Goal: Task Accomplishment & Management: Use online tool/utility

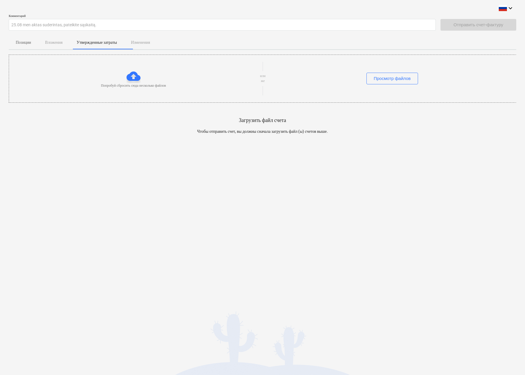
click at [140, 79] on div "Попробуй сбросить сюда несколько файлов" at bounding box center [133, 78] width 249 height 19
click at [135, 78] on div at bounding box center [133, 76] width 14 height 14
click at [129, 76] on div at bounding box center [133, 76] width 14 height 14
click at [144, 95] on div "Попробуй сбросить сюда несколько файлов или же Просмотр файлов" at bounding box center [262, 78] width 507 height 38
click at [138, 84] on p "Попробуй сбросить сюда несколько файлов" at bounding box center [133, 85] width 65 height 5
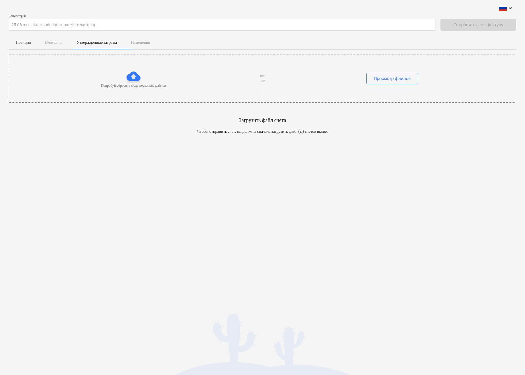
click at [131, 72] on div at bounding box center [133, 76] width 14 height 14
click at [121, 83] on p "Попробуй сбросить сюда несколько файлов" at bounding box center [133, 85] width 65 height 5
click at [130, 77] on div at bounding box center [133, 76] width 14 height 14
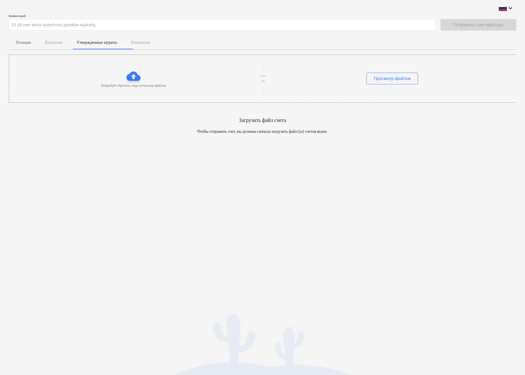
click at [130, 77] on div at bounding box center [133, 76] width 14 height 14
click at [131, 70] on div at bounding box center [133, 76] width 14 height 14
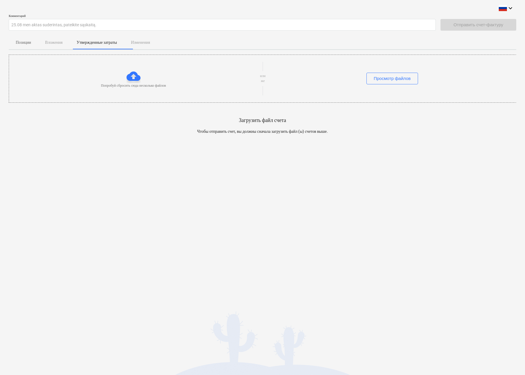
click at [129, 65] on div "Попробуй сбросить сюда несколько файлов или же Просмотр файлов" at bounding box center [262, 78] width 507 height 38
click at [120, 64] on div "Попробуй сбросить сюда несколько файлов или же Просмотр файлов" at bounding box center [262, 78] width 507 height 38
click at [384, 77] on div "Просмотр файлов" at bounding box center [392, 79] width 37 height 8
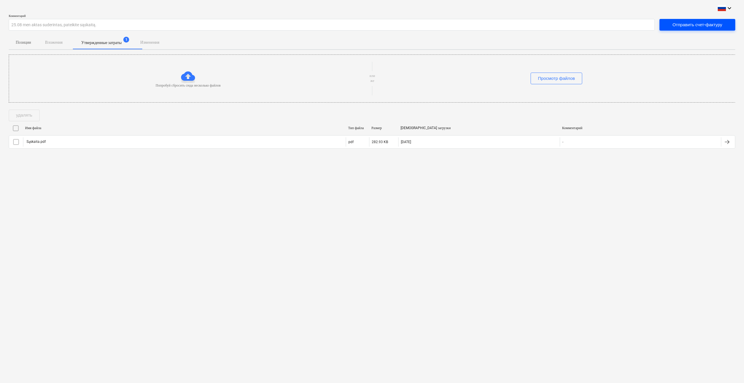
click at [525, 26] on div "Отправить счет-фактуру" at bounding box center [697, 25] width 50 height 8
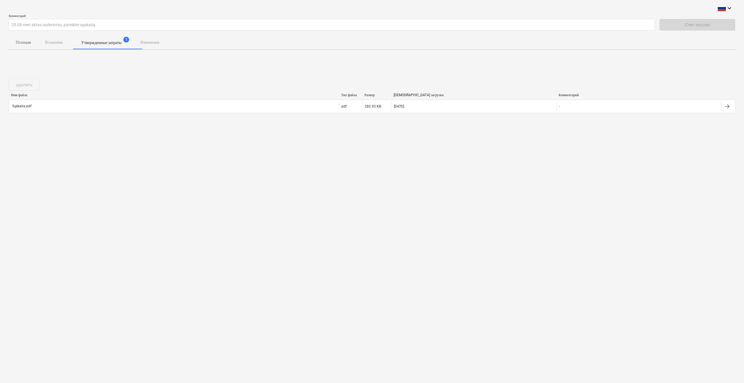
click at [525, 241] on div "keyboard_arrow_down Комментарий 25.08 men aktas suderintas, pateikite sąskaitą.…" at bounding box center [372, 191] width 744 height 383
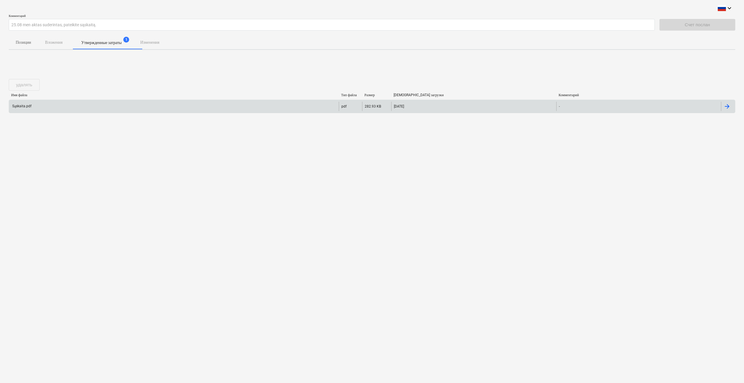
click at [525, 108] on div at bounding box center [726, 106] width 7 height 7
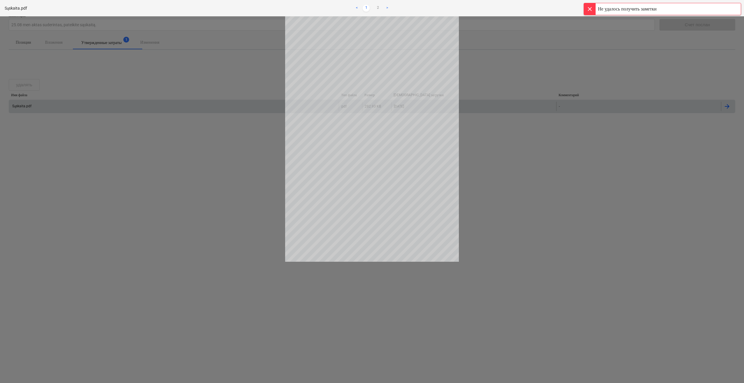
click at [525, 222] on div at bounding box center [372, 199] width 744 height 367
click at [525, 14] on div at bounding box center [590, 9] width 12 height 12
click at [525, 181] on div at bounding box center [372, 199] width 744 height 367
click at [525, 8] on span "close" at bounding box center [733, 8] width 7 height 7
